Goal: Check status: Check status

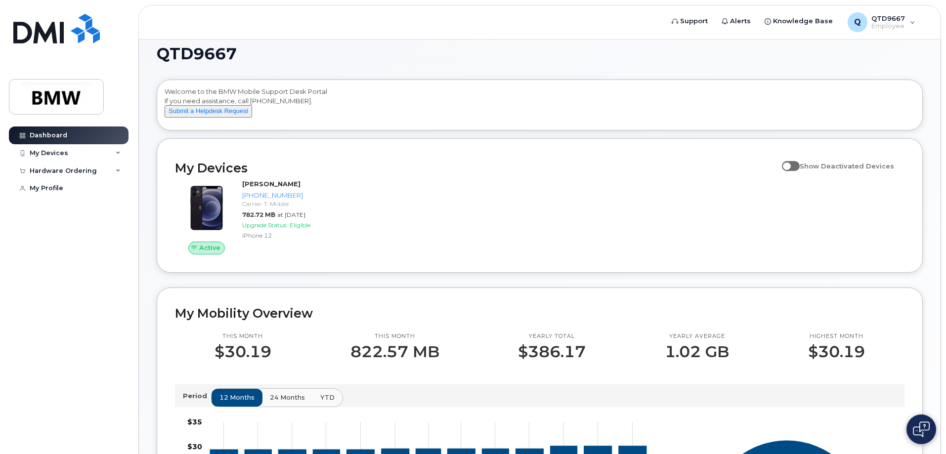
scroll to position [49, 0]
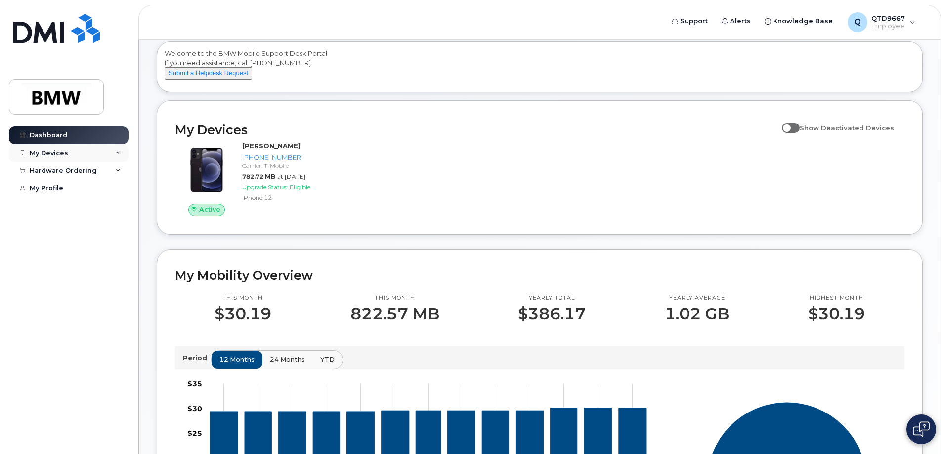
click at [107, 151] on div "My Devices" at bounding box center [69, 153] width 120 height 18
click at [106, 153] on div "My Devices" at bounding box center [69, 153] width 120 height 18
click at [110, 174] on div "Hardware Ordering" at bounding box center [69, 171] width 120 height 18
click at [93, 190] on link "My Orders" at bounding box center [77, 188] width 102 height 19
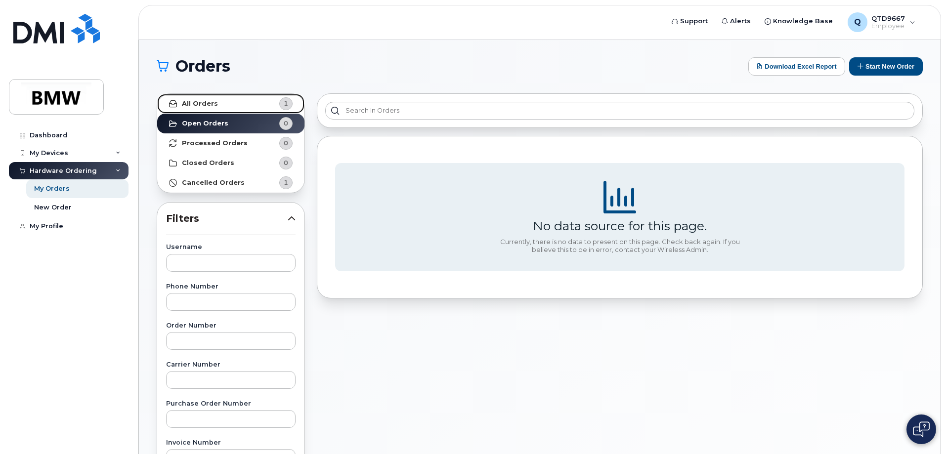
click at [224, 98] on link "All Orders 1" at bounding box center [230, 104] width 147 height 20
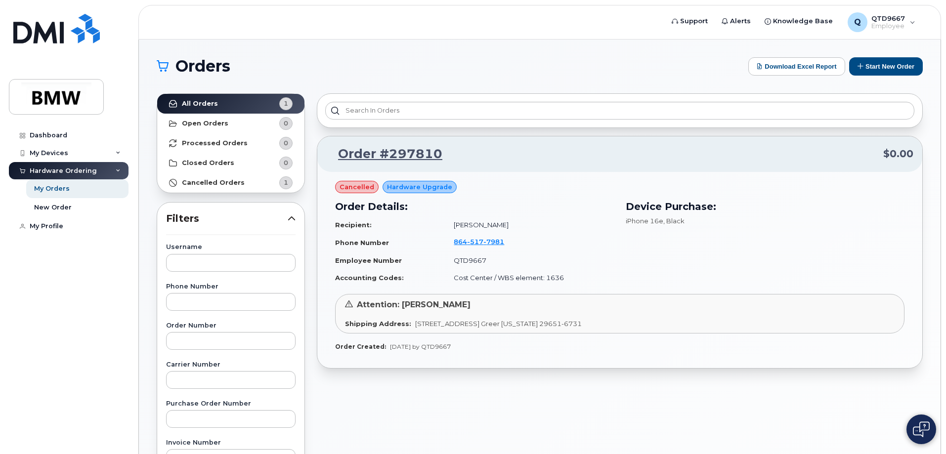
click at [354, 190] on span "cancelled" at bounding box center [357, 186] width 35 height 9
click at [238, 179] on strong "Cancelled Orders" at bounding box center [213, 183] width 63 height 8
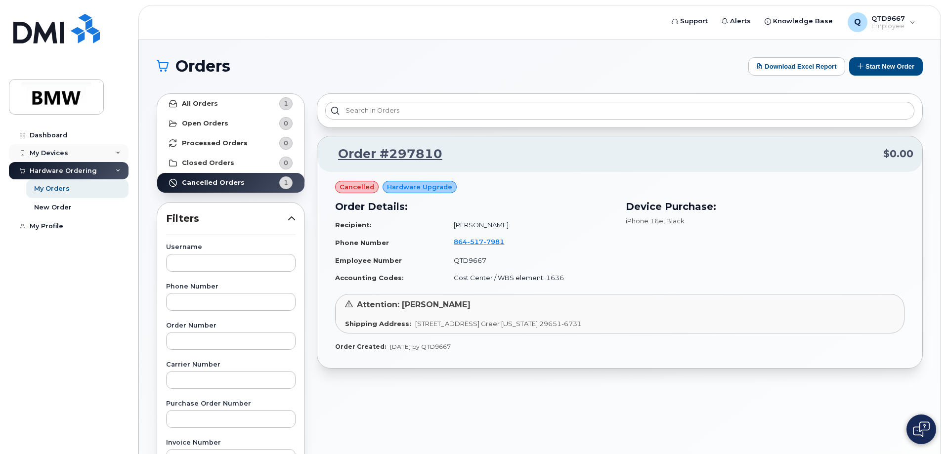
click at [47, 151] on div "My Devices" at bounding box center [49, 153] width 39 height 8
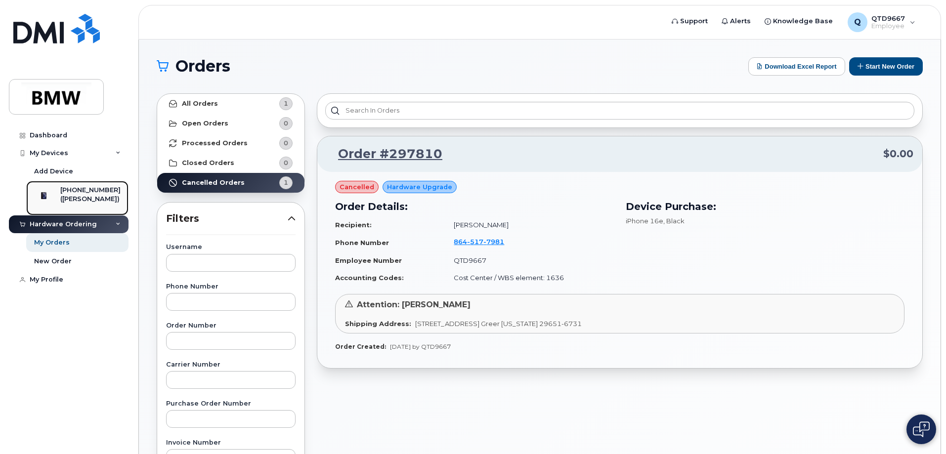
click at [57, 203] on div at bounding box center [44, 196] width 26 height 20
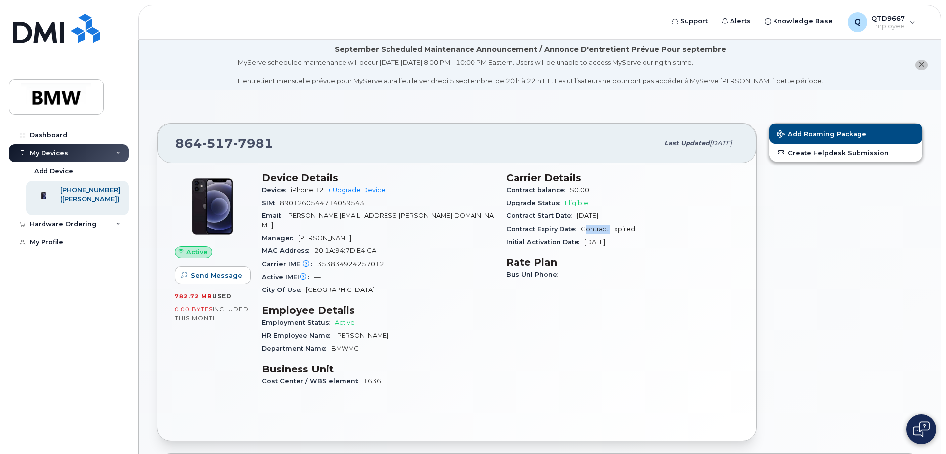
drag, startPoint x: 585, startPoint y: 230, endPoint x: 612, endPoint y: 229, distance: 26.7
click at [612, 229] on span "Contract Expired" at bounding box center [608, 228] width 54 height 7
click at [384, 245] on div "MAC Address [MAC_ADDRESS][GEOGRAPHIC_DATA]" at bounding box center [378, 251] width 232 height 13
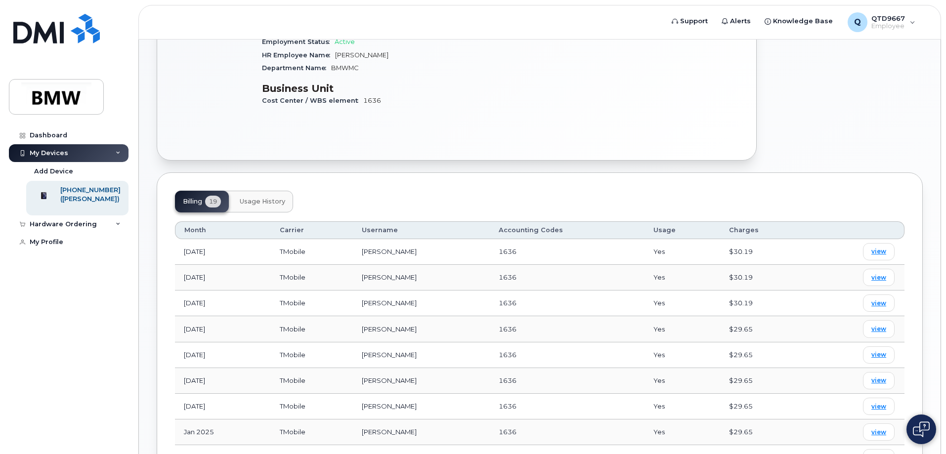
scroll to position [277, 0]
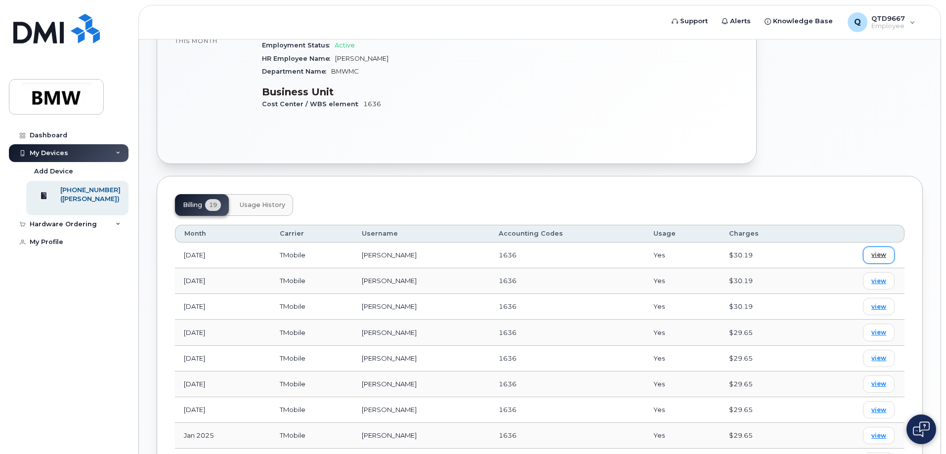
click at [877, 251] on span "view" at bounding box center [879, 255] width 15 height 9
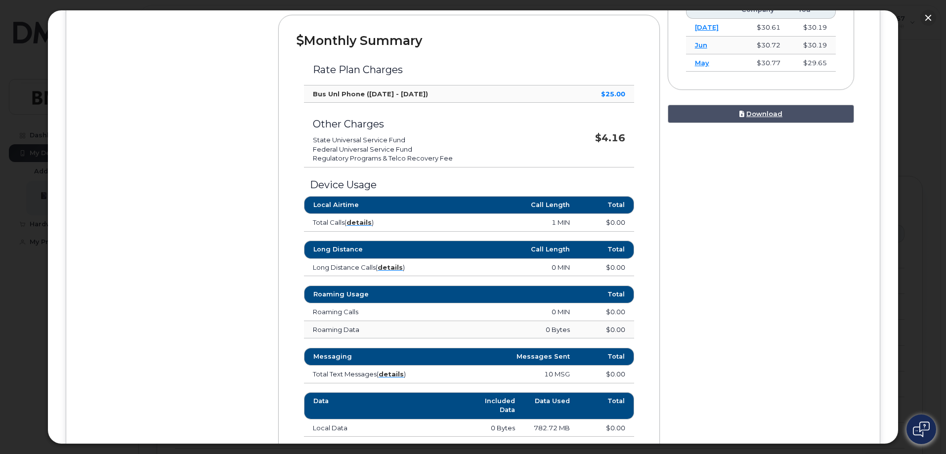
scroll to position [297, 0]
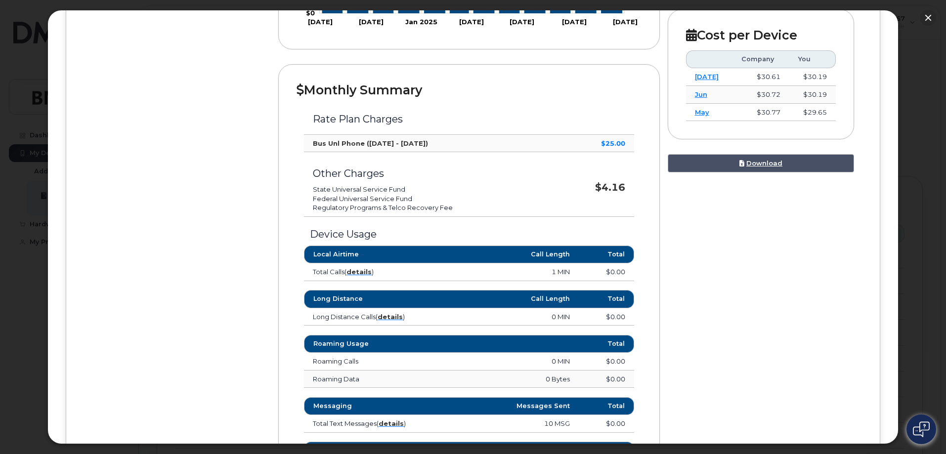
click at [345, 203] on li "Regulatory Programs & Telco Recovery Fee" at bounding box center [430, 207] width 235 height 9
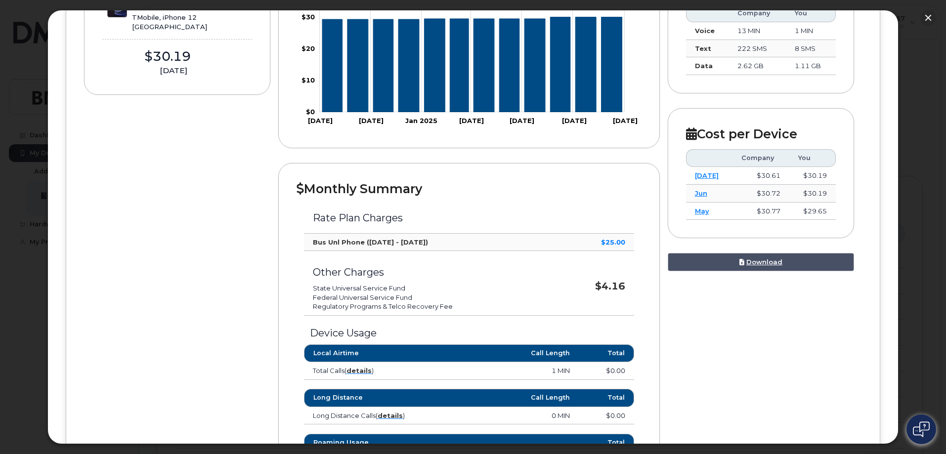
scroll to position [396, 0]
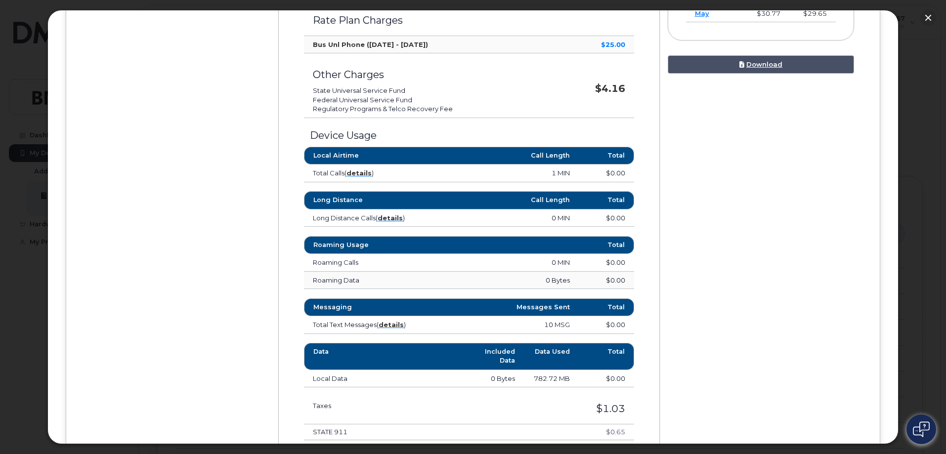
click at [362, 284] on td "Roaming Data" at bounding box center [372, 281] width 137 height 18
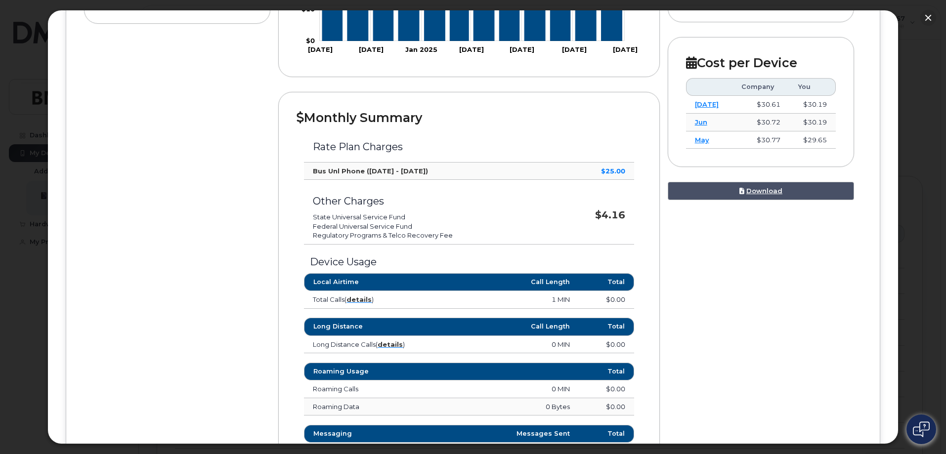
scroll to position [99, 0]
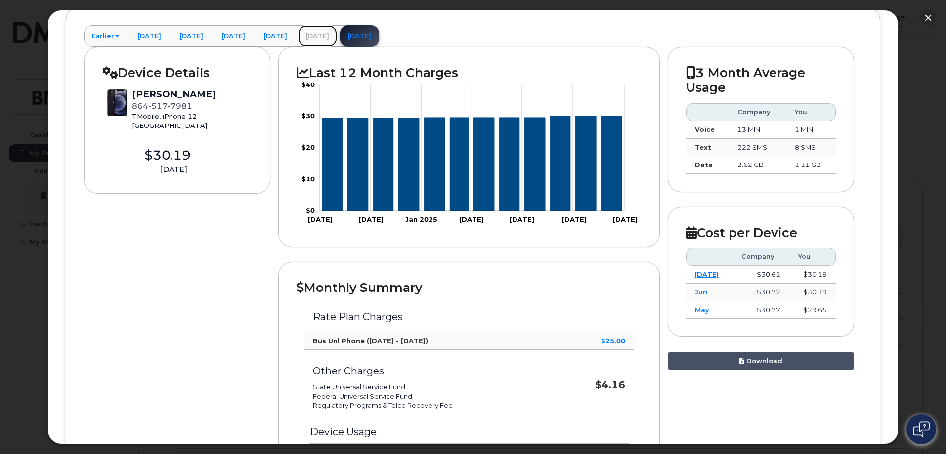
click at [337, 29] on link "[DATE]" at bounding box center [317, 36] width 39 height 22
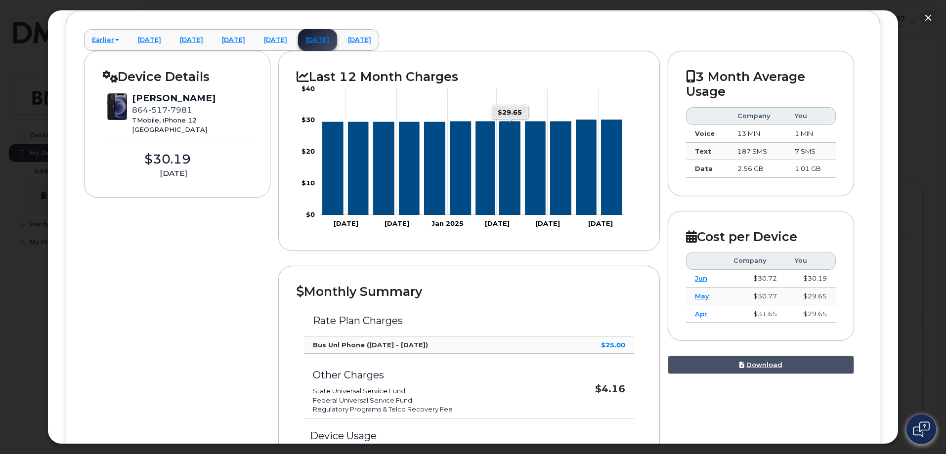
scroll to position [0, 0]
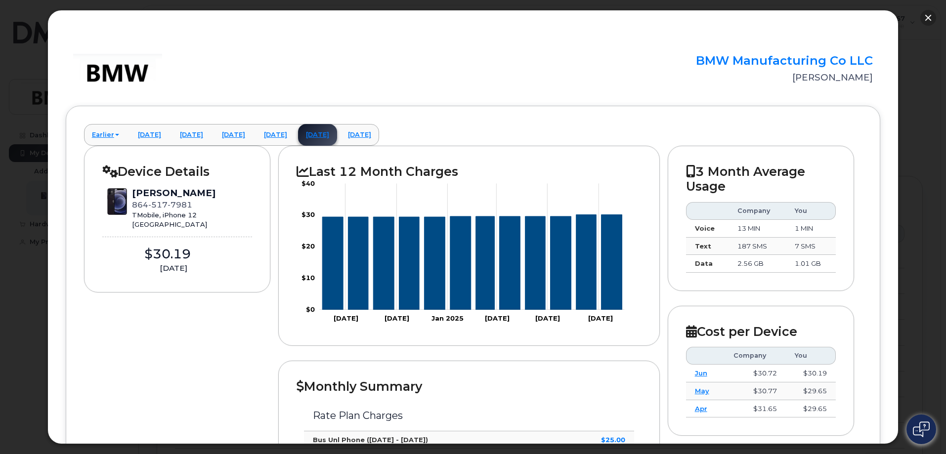
click at [932, 18] on button "button" at bounding box center [929, 18] width 16 height 16
